Goal: Find specific page/section: Find specific page/section

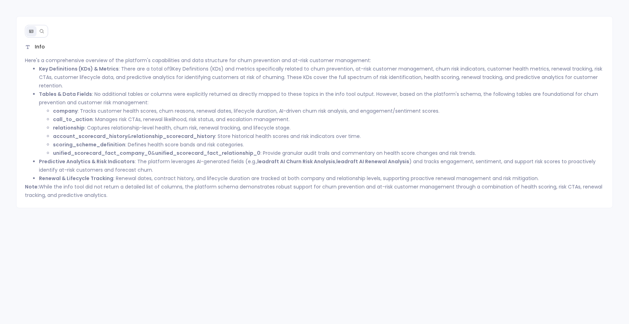
click at [39, 32] on icon at bounding box center [41, 31] width 5 height 5
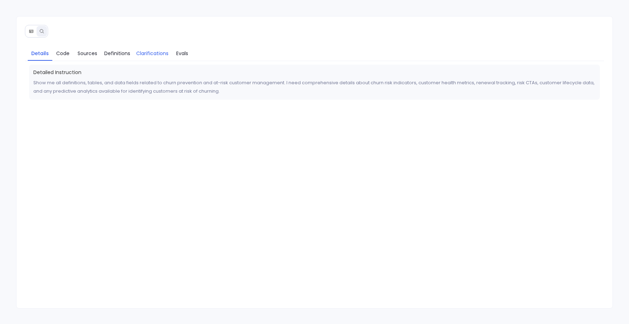
click at [162, 53] on span "Clarifications" at bounding box center [152, 54] width 32 height 8
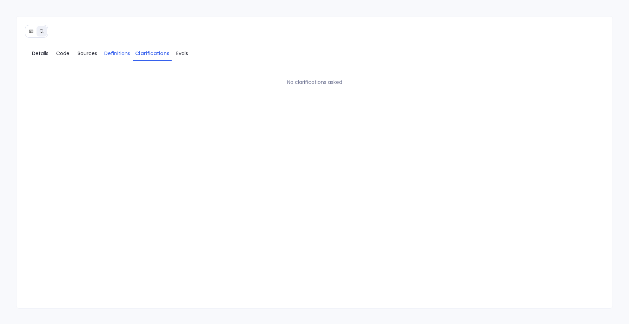
click at [106, 59] on link "Definitions" at bounding box center [117, 53] width 32 height 15
click at [93, 53] on span "Sources" at bounding box center [88, 54] width 20 height 8
click at [44, 53] on span "Details" at bounding box center [40, 54] width 17 height 8
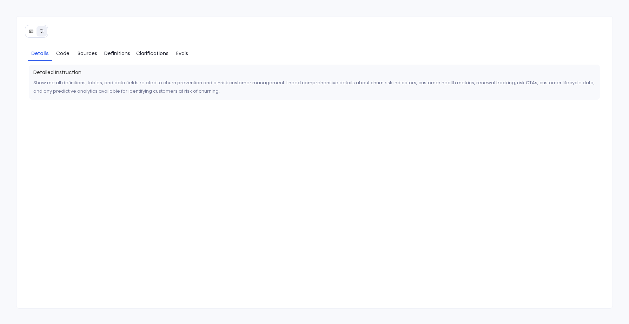
click at [29, 29] on icon at bounding box center [31, 31] width 5 height 5
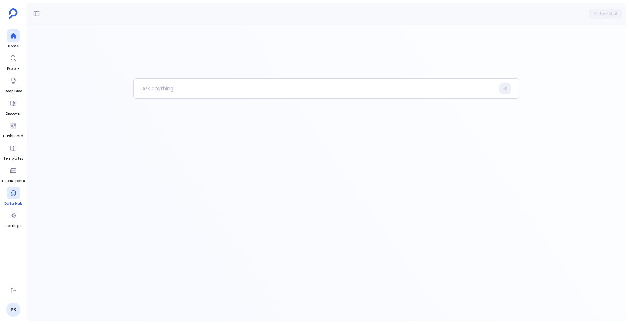
click at [15, 192] on icon at bounding box center [13, 193] width 5 height 6
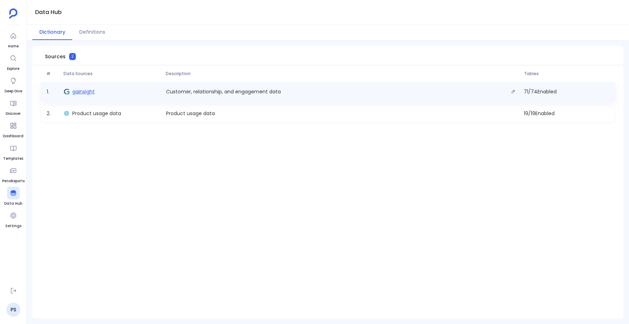
click at [78, 94] on span "gainsight" at bounding box center [83, 91] width 22 height 7
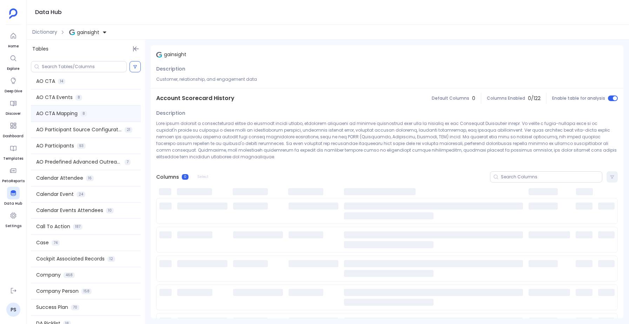
scroll to position [118, 0]
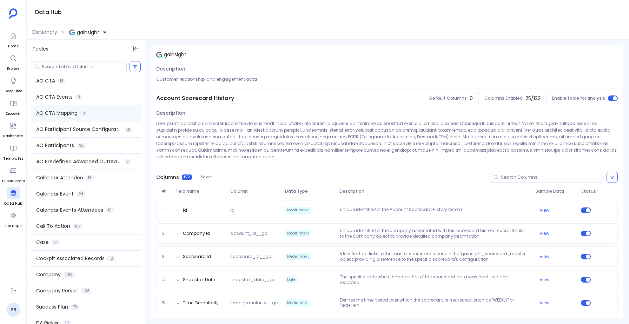
click at [60, 229] on span "Call To Action" at bounding box center [53, 226] width 34 height 7
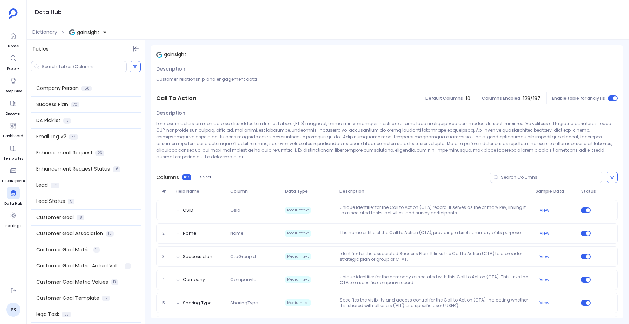
scroll to position [0, 0]
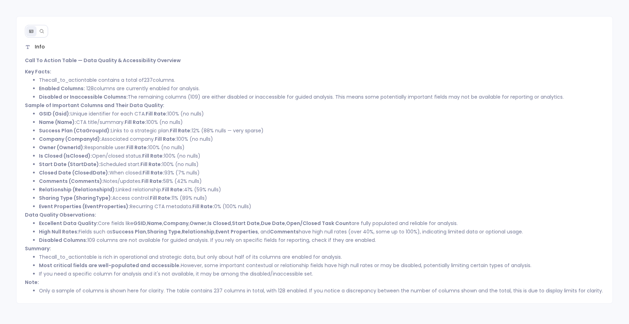
click at [43, 28] on button at bounding box center [42, 31] width 11 height 11
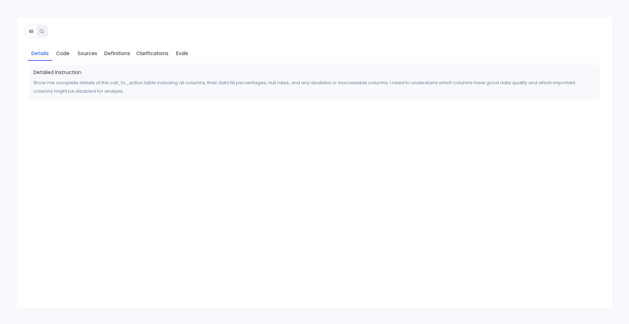
click at [33, 29] on icon at bounding box center [31, 31] width 5 height 5
